Goal: Task Accomplishment & Management: Use online tool/utility

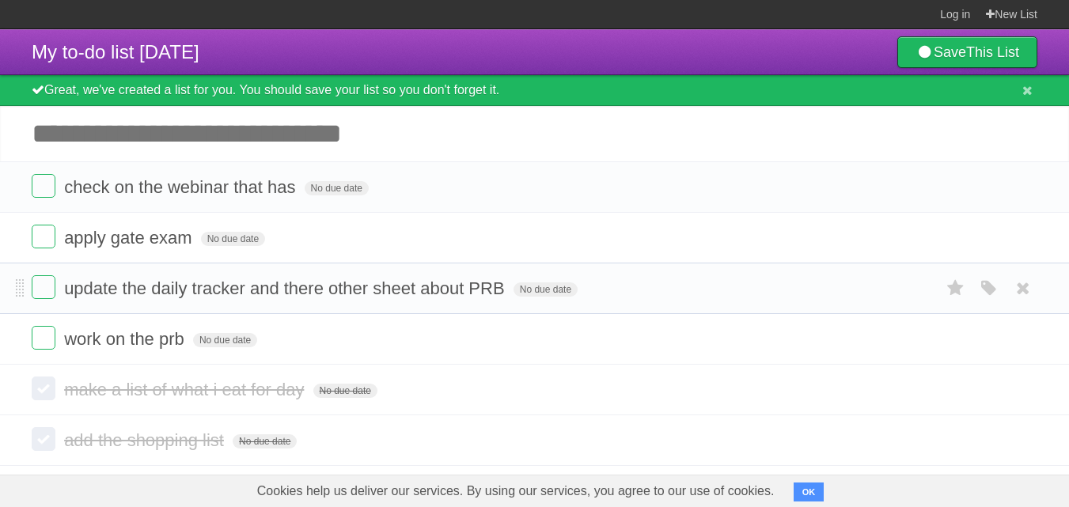
scroll to position [14, 0]
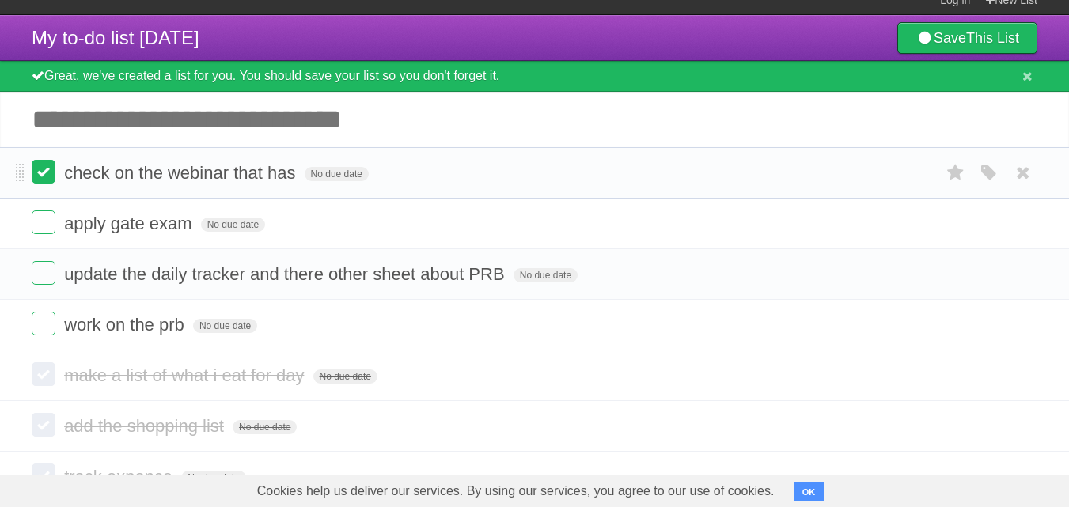
click at [50, 171] on label at bounding box center [44, 172] width 24 height 24
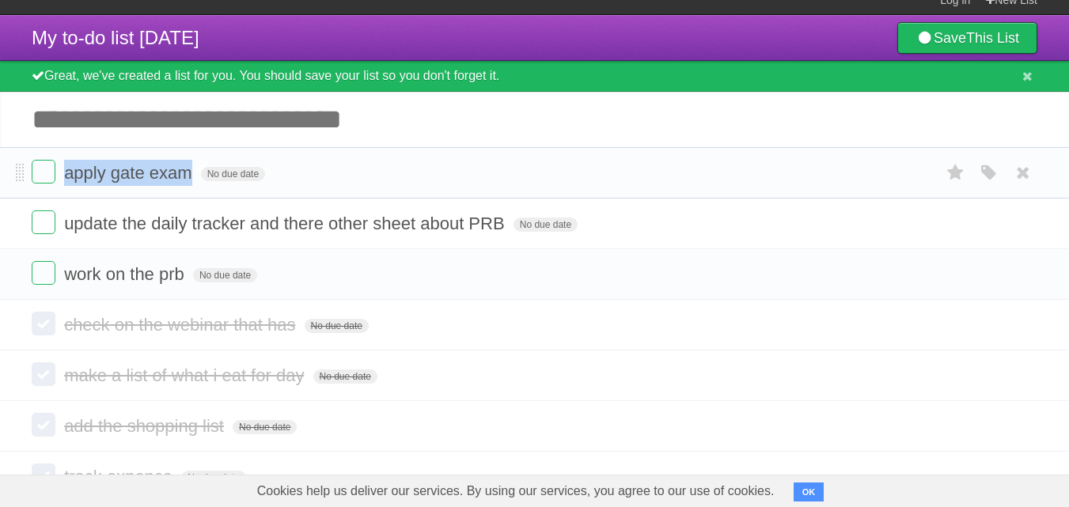
drag, startPoint x: 67, startPoint y: 172, endPoint x: 196, endPoint y: 178, distance: 128.4
click at [196, 178] on span "apply gate exam" at bounding box center [129, 173] width 131 height 20
click at [196, 178] on input "**********" at bounding box center [130, 174] width 132 height 21
click at [450, 132] on input "Add another task" at bounding box center [534, 119] width 1069 height 55
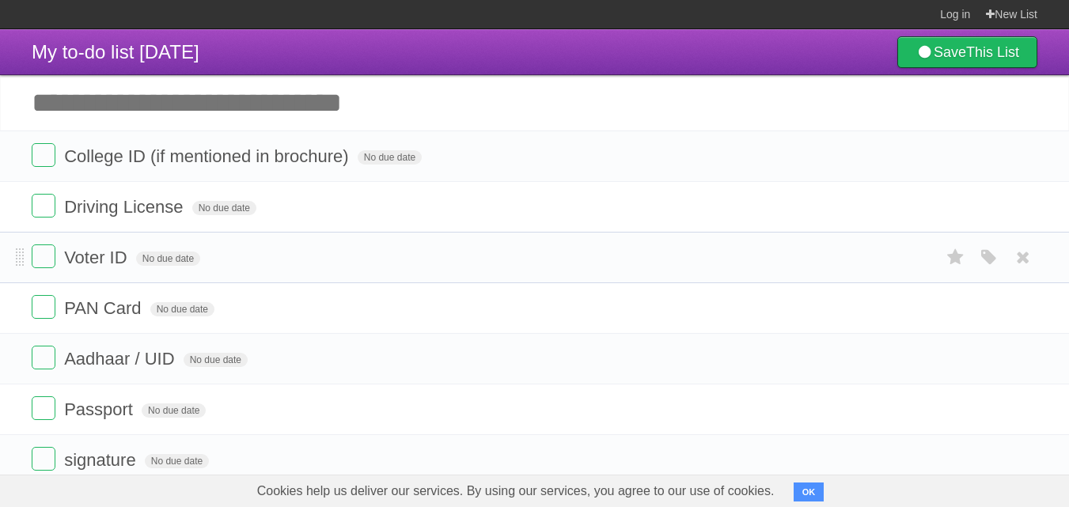
scroll to position [85, 0]
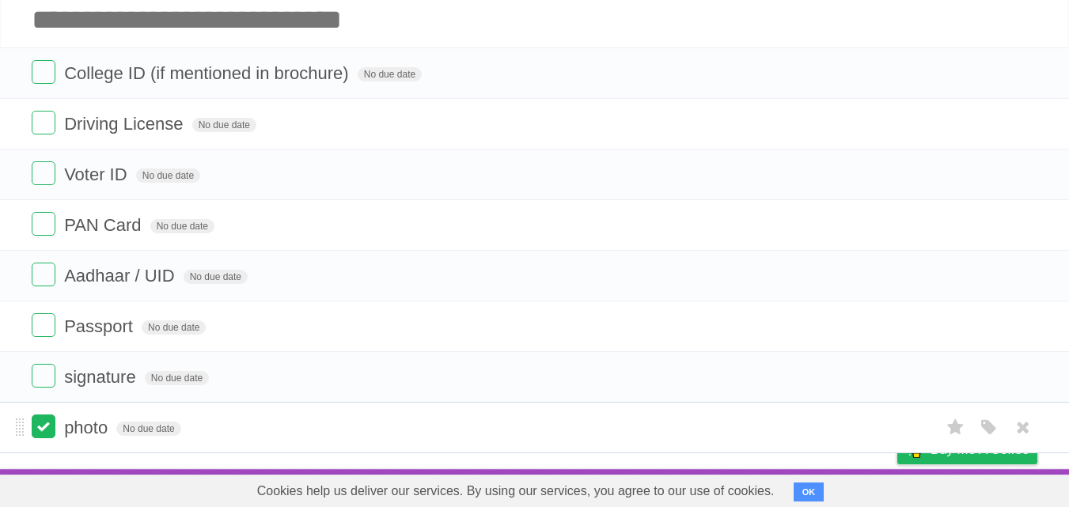
click at [38, 435] on label at bounding box center [44, 427] width 24 height 24
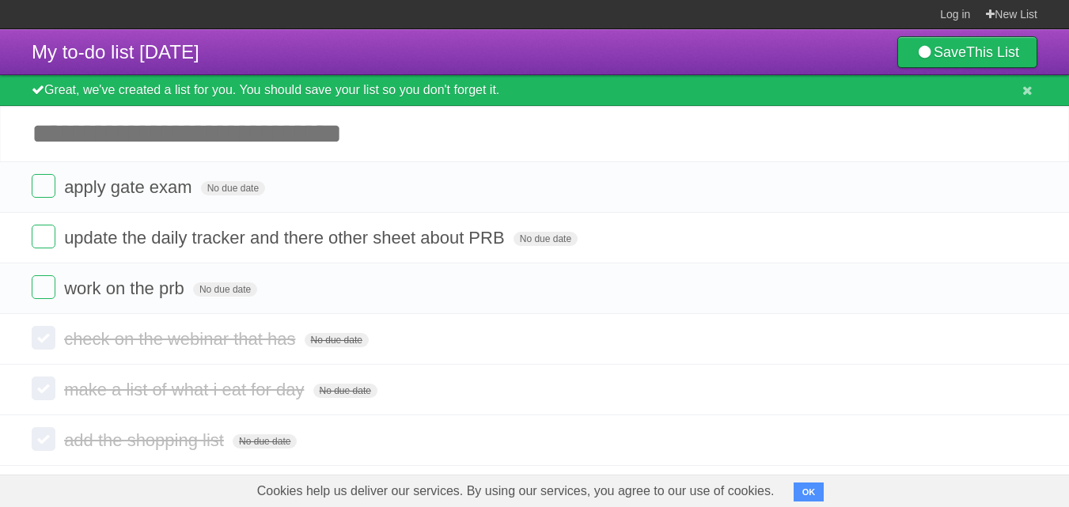
scroll to position [14, 0]
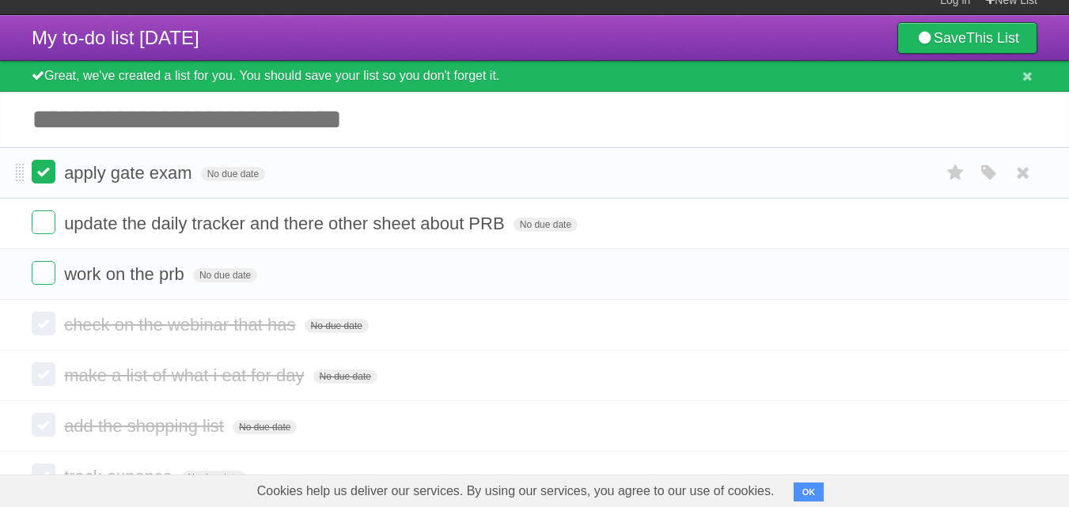
click at [53, 171] on label at bounding box center [44, 172] width 24 height 24
